Goal: Complete application form: Complete application form

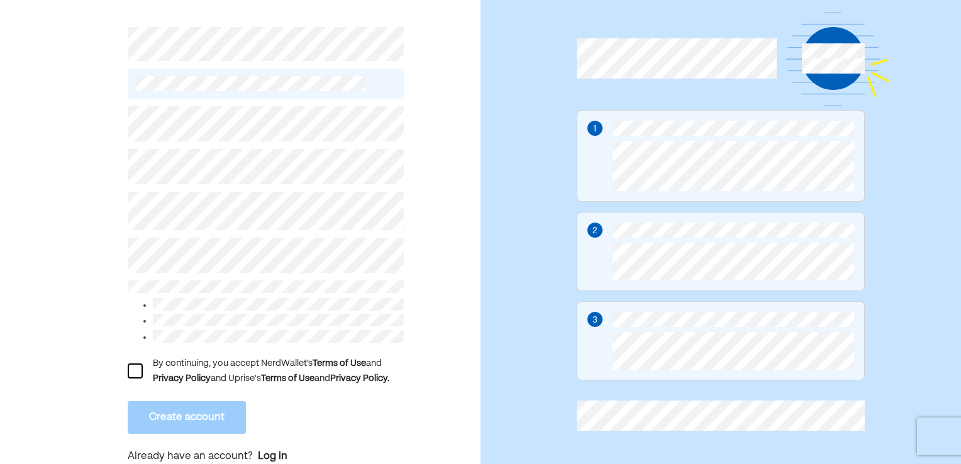
scroll to position [70, 0]
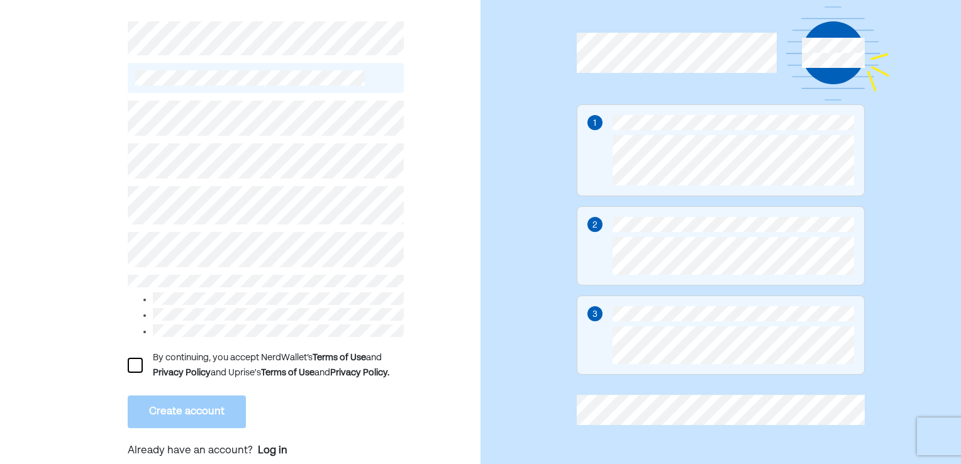
click at [138, 360] on div at bounding box center [135, 365] width 15 height 15
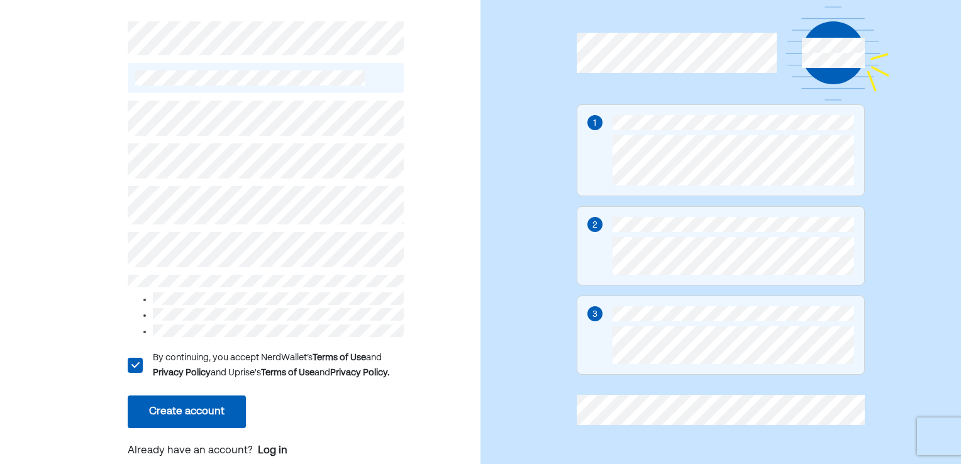
click at [198, 404] on button "Create account" at bounding box center [187, 412] width 118 height 33
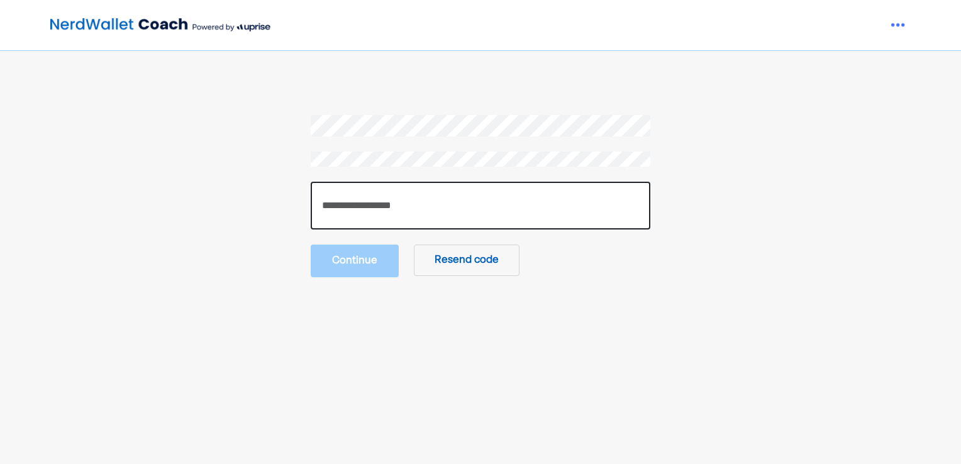
drag, startPoint x: 350, startPoint y: 216, endPoint x: 352, endPoint y: 210, distance: 6.6
click at [351, 213] on input "number" at bounding box center [481, 206] width 340 height 48
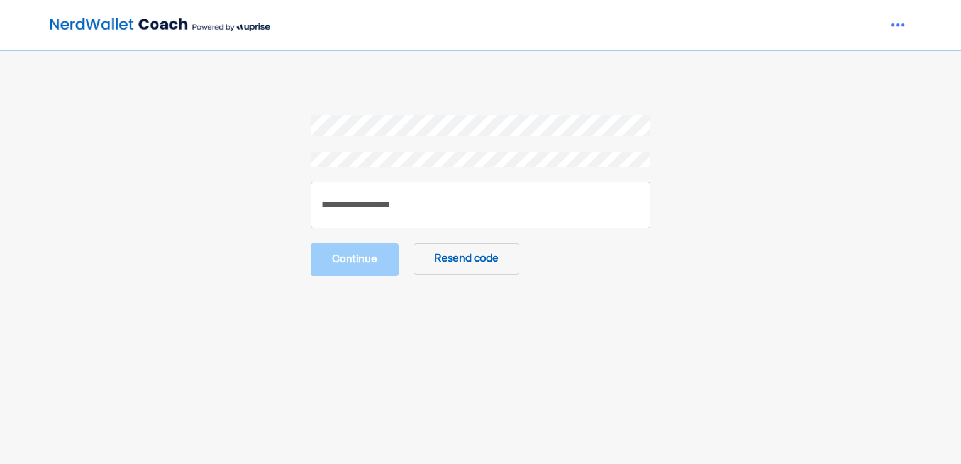
click at [471, 260] on button "Resend code" at bounding box center [467, 258] width 106 height 31
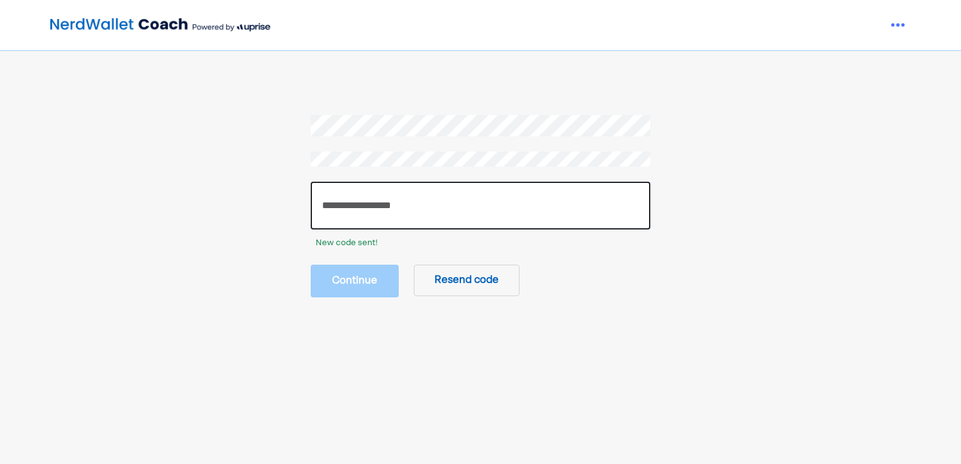
click at [364, 203] on input "number" at bounding box center [481, 206] width 340 height 48
paste input "******"
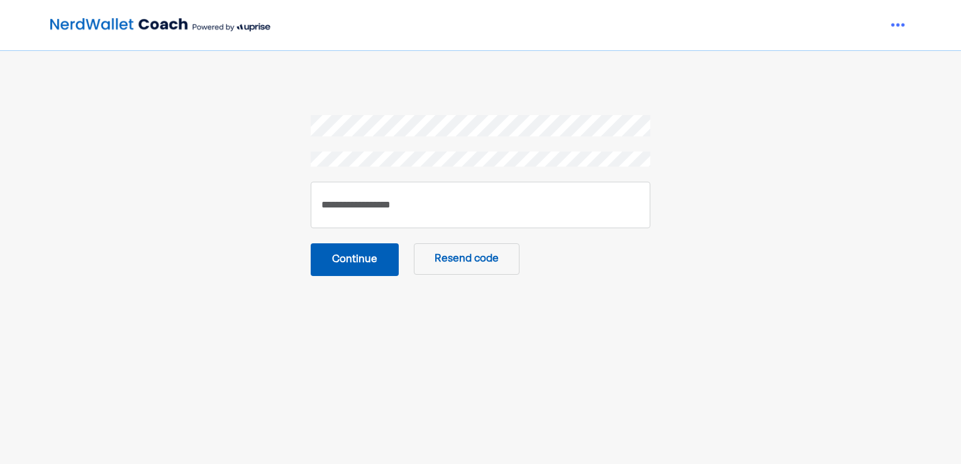
drag, startPoint x: 359, startPoint y: 263, endPoint x: 370, endPoint y: 299, distance: 38.2
click at [359, 272] on button "Continue" at bounding box center [355, 259] width 88 height 33
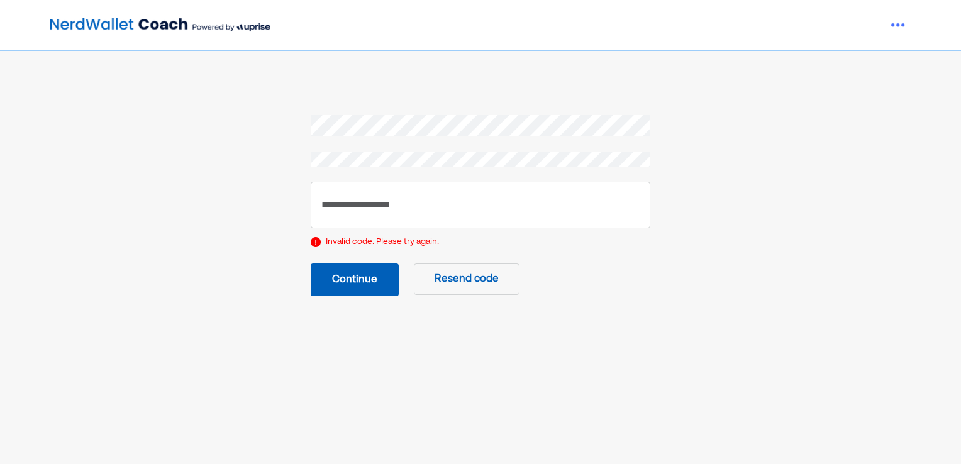
click at [452, 280] on button "Resend code" at bounding box center [467, 279] width 106 height 31
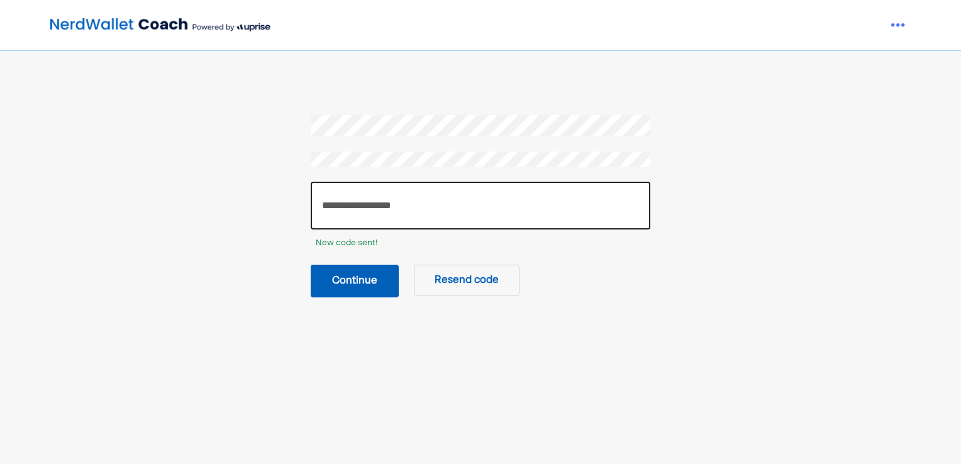
drag, startPoint x: 367, startPoint y: 206, endPoint x: 312, endPoint y: 206, distance: 55.4
click at [312, 206] on input "******" at bounding box center [481, 206] width 340 height 48
paste input "number"
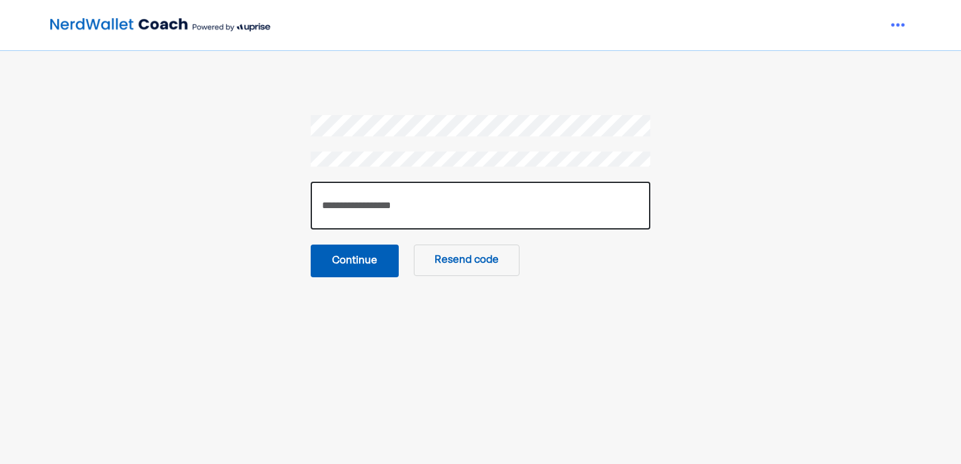
type input "******"
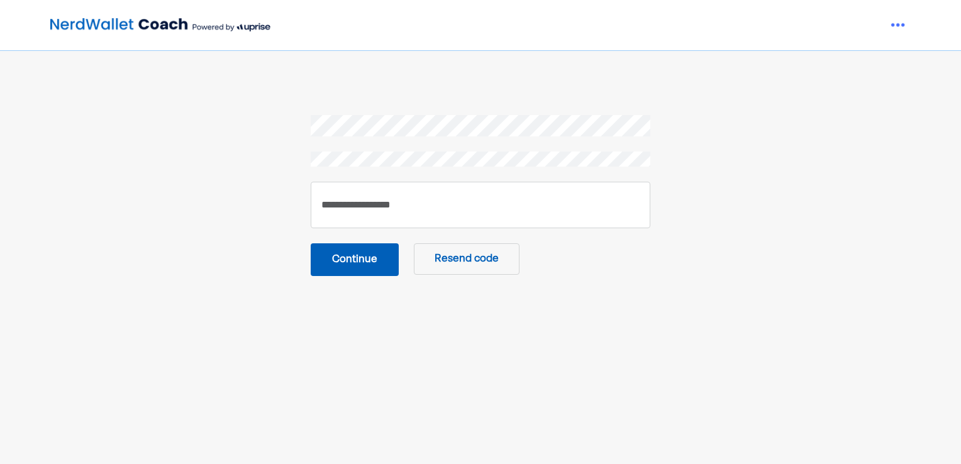
drag, startPoint x: 367, startPoint y: 264, endPoint x: 404, endPoint y: 279, distance: 39.3
click at [367, 268] on button "Continue" at bounding box center [355, 259] width 88 height 33
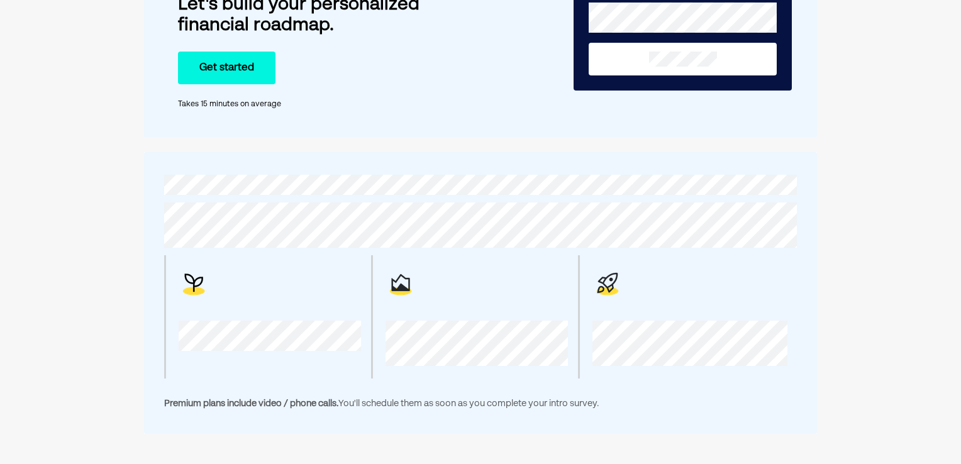
scroll to position [63, 0]
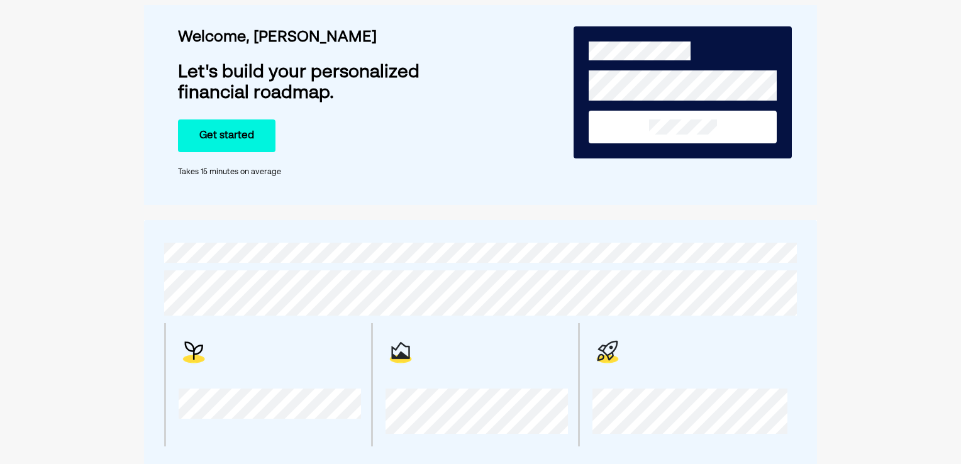
click at [226, 140] on button "Get started" at bounding box center [227, 136] width 98 height 33
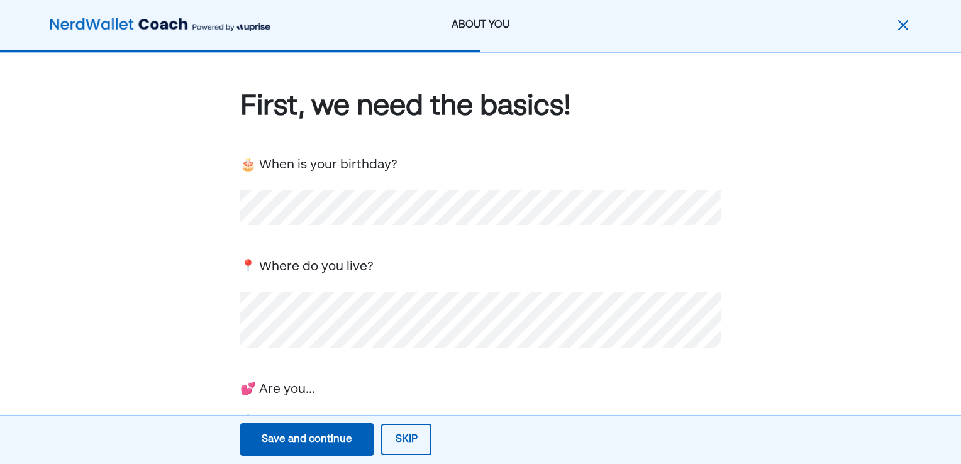
click at [457, 283] on div "📍 Where do you live?" at bounding box center [480, 301] width 481 height 92
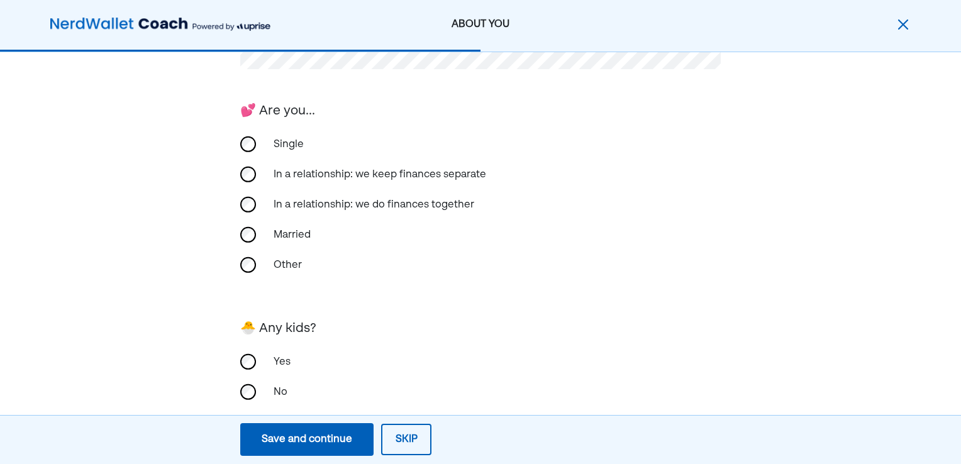
scroll to position [303, 0]
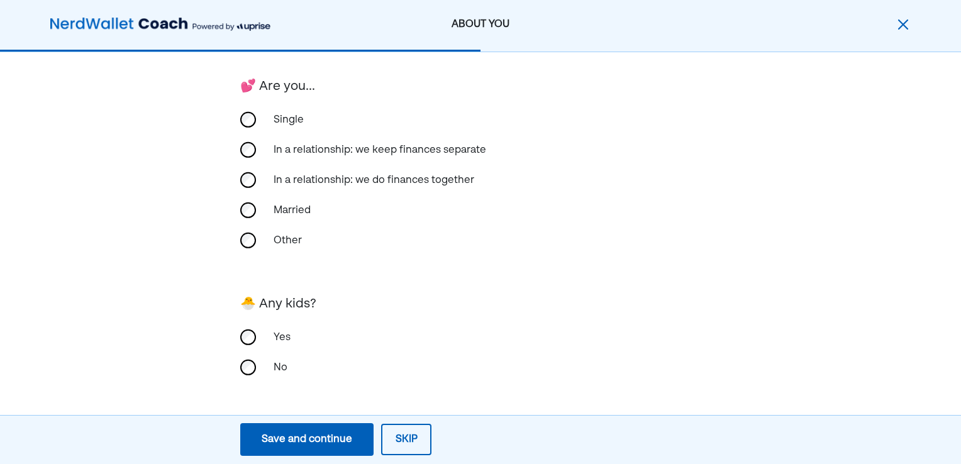
click at [316, 444] on div "Save and continue" at bounding box center [307, 439] width 91 height 15
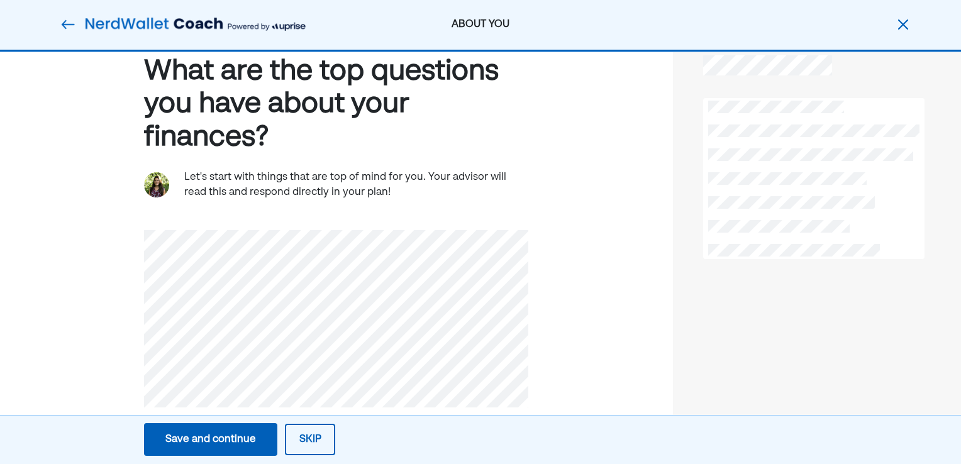
scroll to position [53, 0]
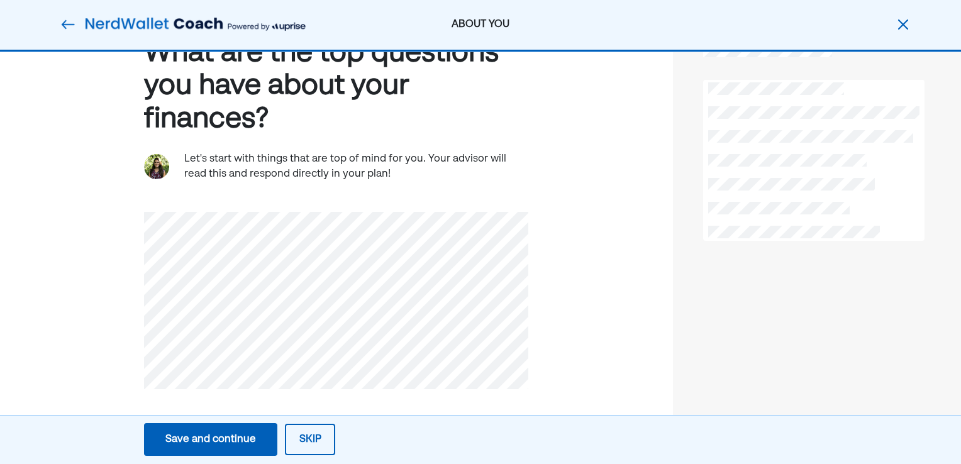
click at [240, 435] on div "Save and continue" at bounding box center [210, 439] width 91 height 15
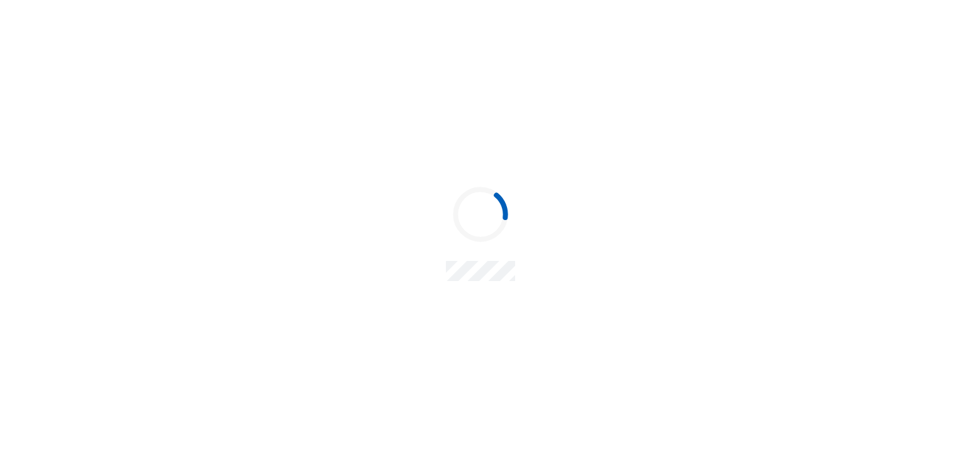
scroll to position [0, 0]
